Goal: Task Accomplishment & Management: Use online tool/utility

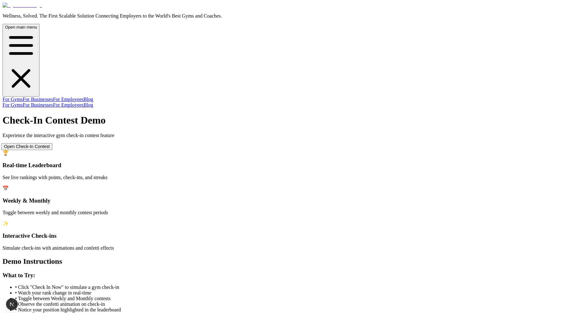
click at [52, 143] on button "Open Check-In Contest" at bounding box center [26, 146] width 51 height 7
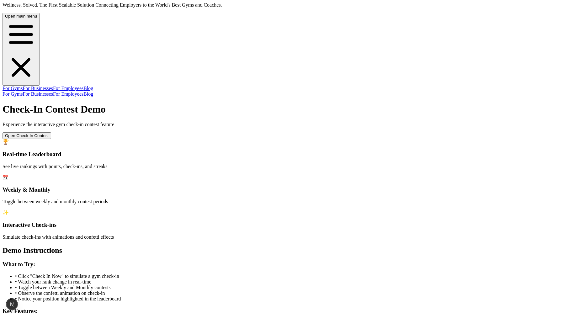
scroll to position [12, 0]
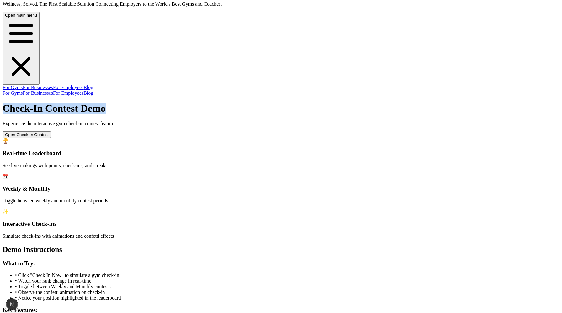
drag, startPoint x: 227, startPoint y: 45, endPoint x: 337, endPoint y: 46, distance: 110.9
click at [337, 102] on h1 "Check-In Contest Demo" at bounding box center [281, 108] width 557 height 12
click at [297, 102] on h1 "Check-In Contest Demo" at bounding box center [281, 108] width 557 height 12
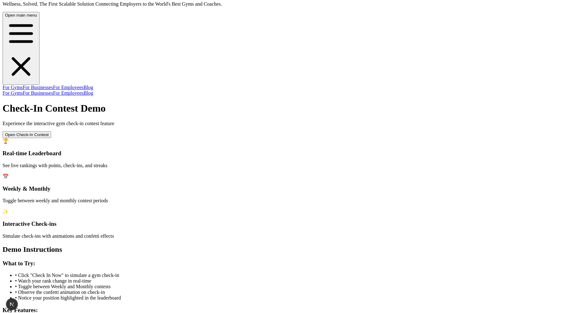
click at [390, 121] on p "Experience the interactive gym check-in contest feature" at bounding box center [281, 124] width 557 height 6
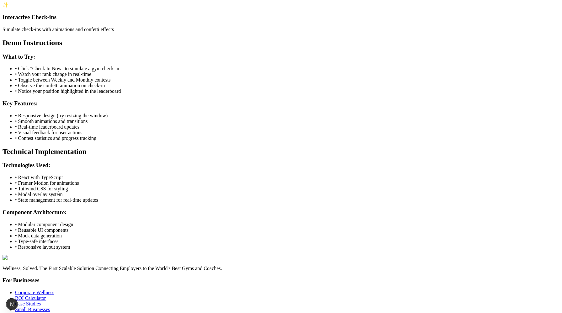
scroll to position [219, 0]
